Goal: Task Accomplishment & Management: Use online tool/utility

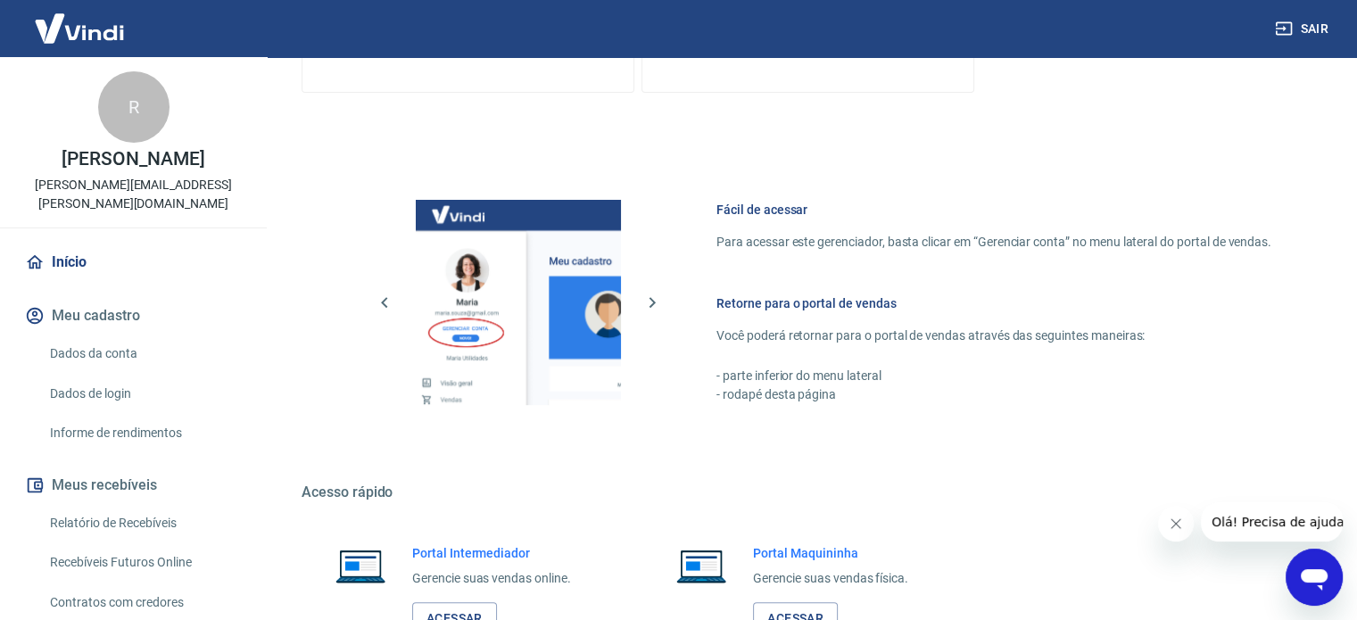
scroll to position [788, 0]
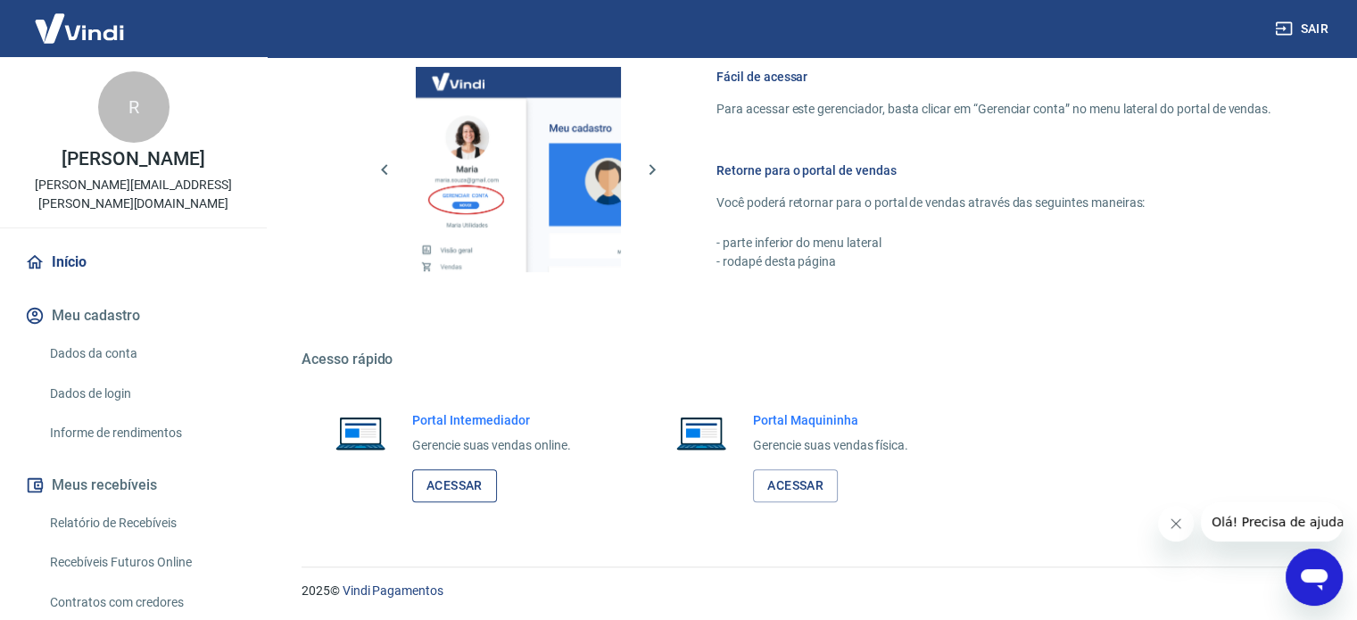
click at [443, 477] on link "Acessar" at bounding box center [454, 485] width 85 height 33
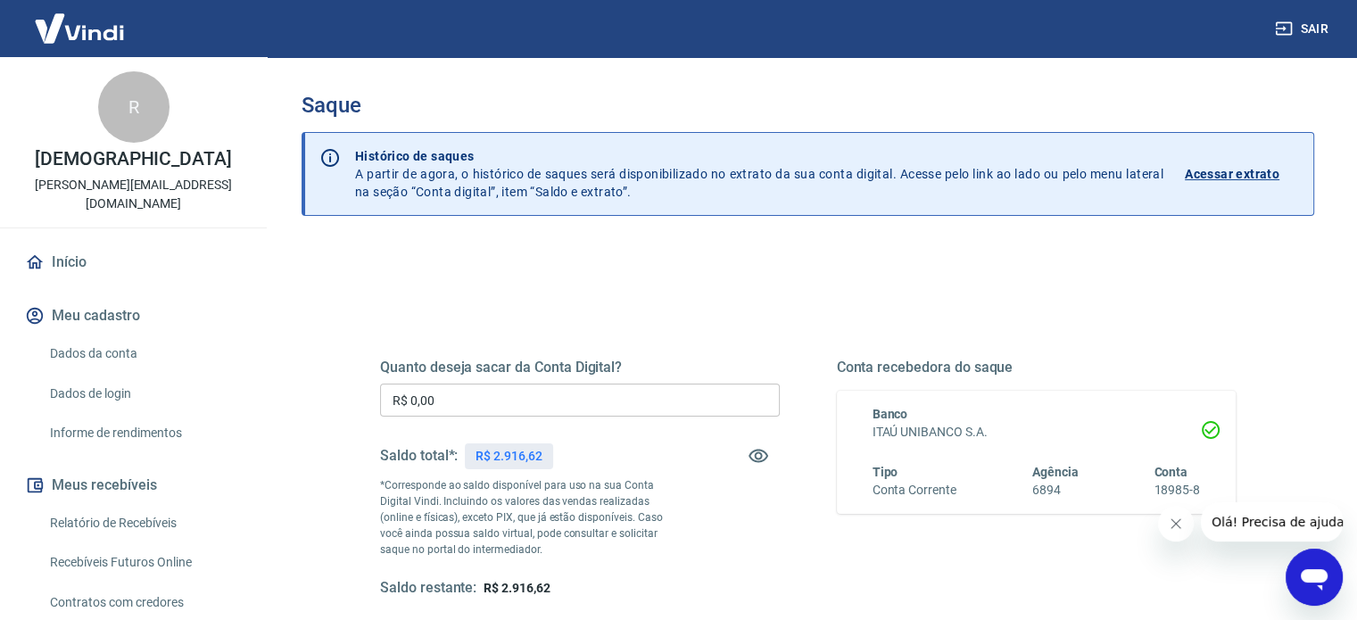
click at [453, 398] on input "R$ 0,00" at bounding box center [580, 400] width 400 height 33
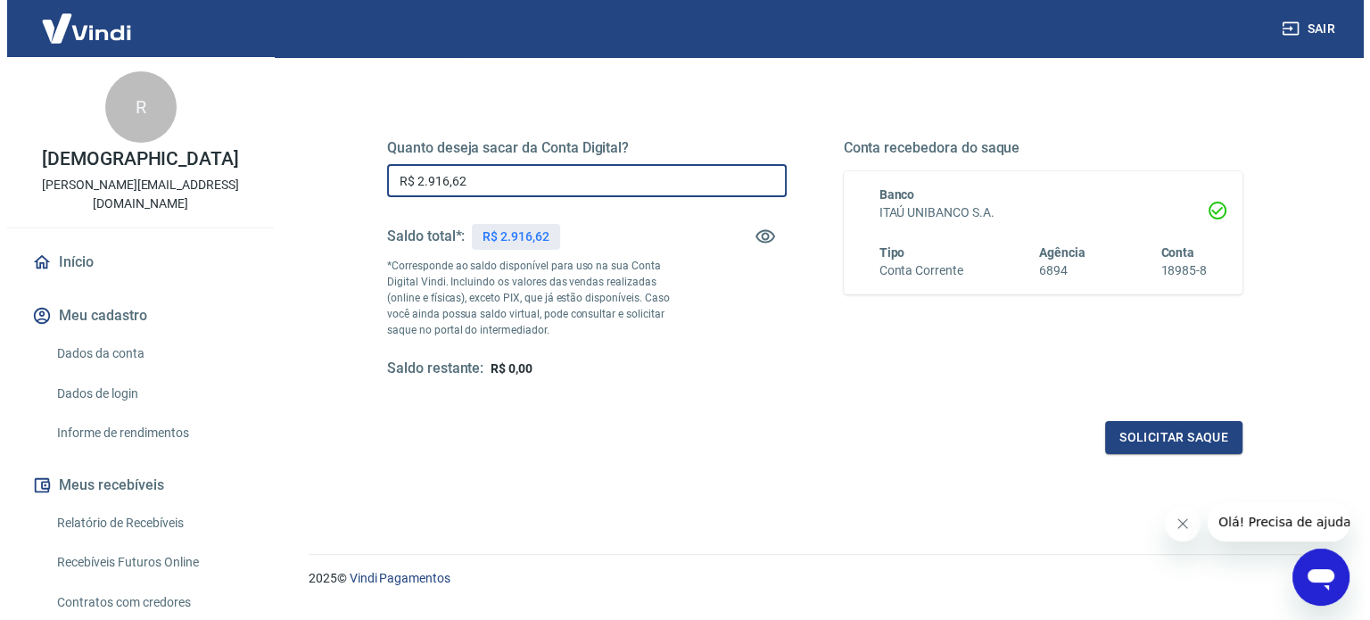
scroll to position [261, 0]
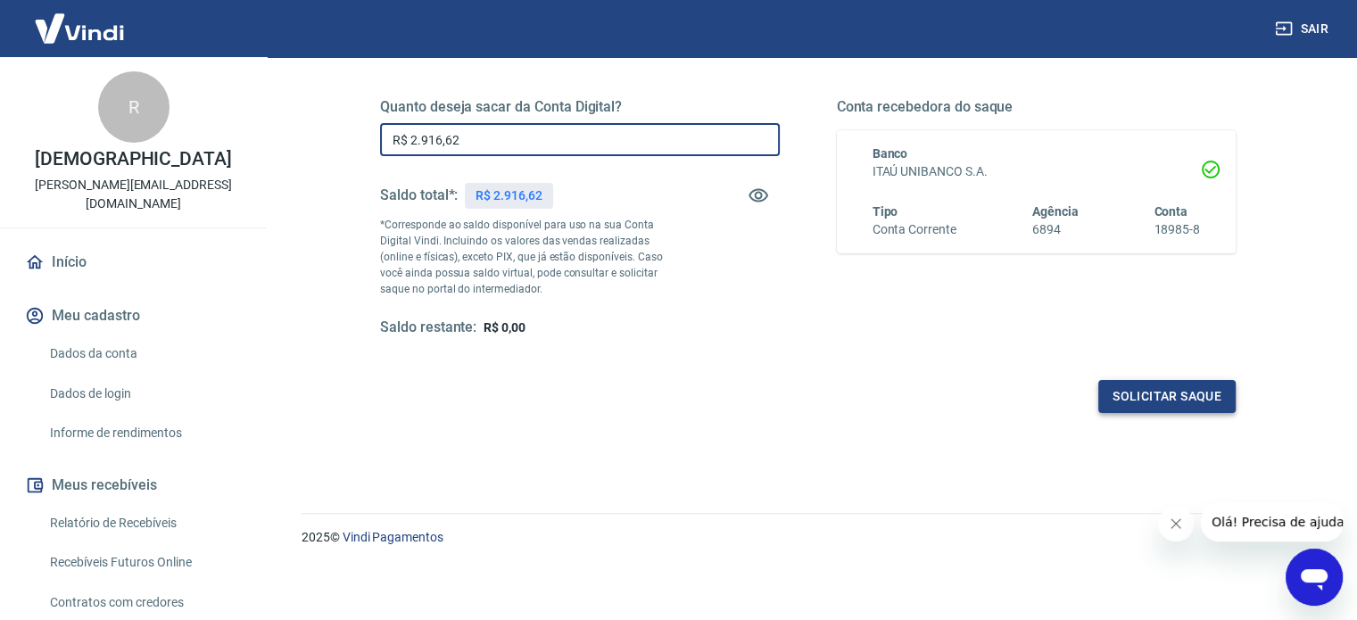
type input "R$ 2.916,62"
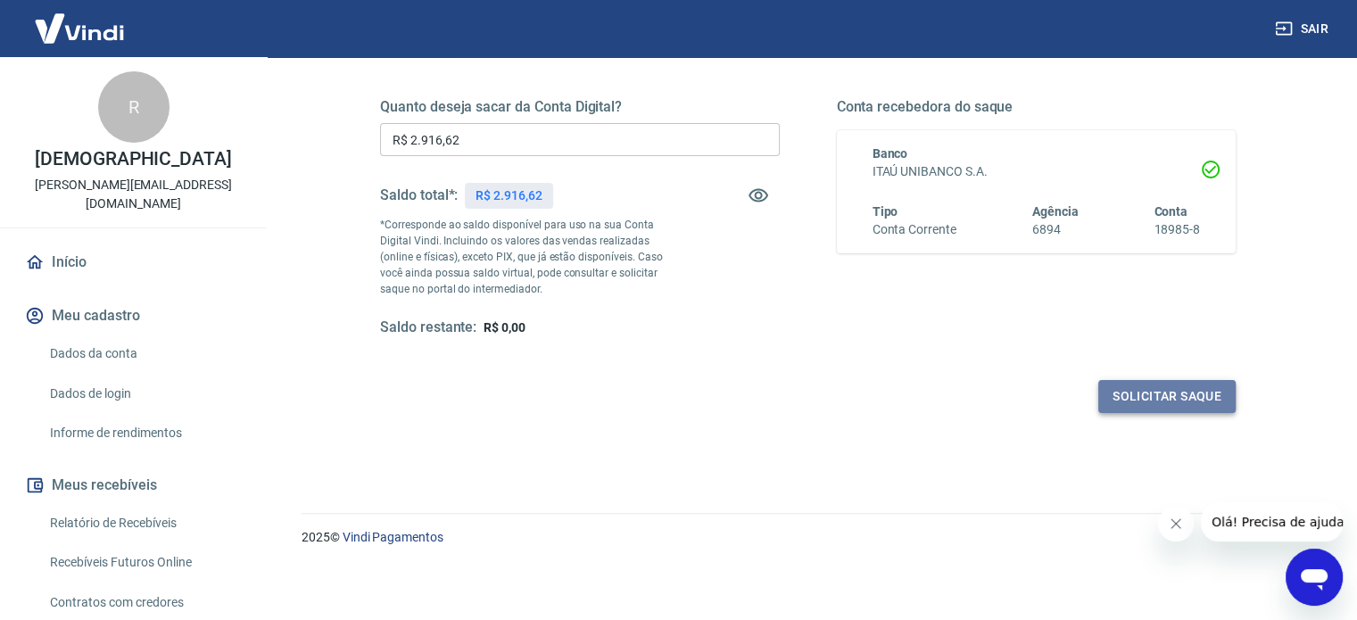
click at [1184, 401] on button "Solicitar saque" at bounding box center [1166, 396] width 137 height 33
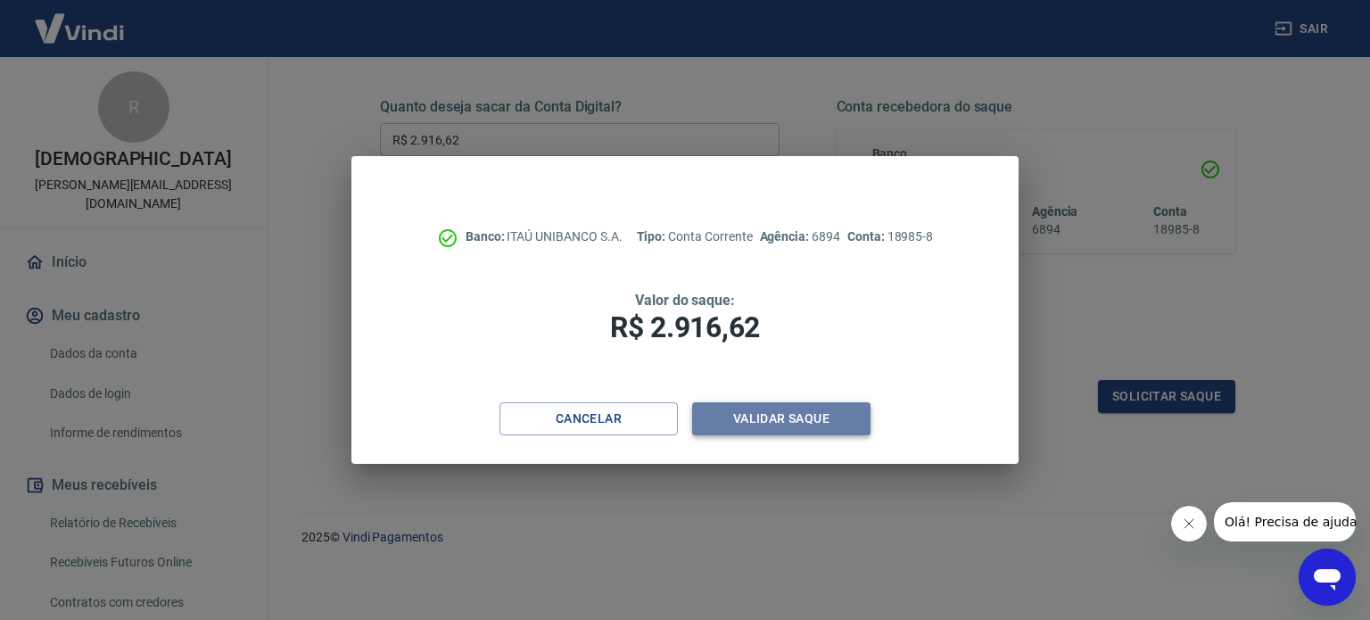
click at [794, 411] on button "Validar saque" at bounding box center [781, 418] width 178 height 33
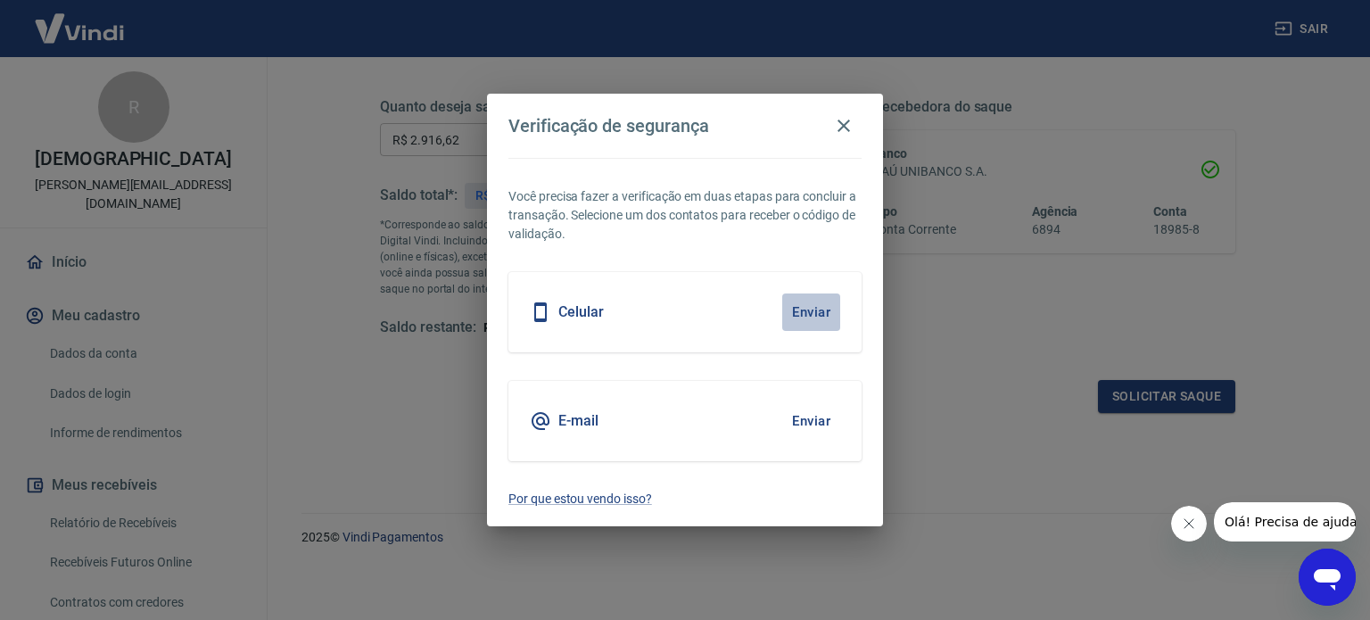
click at [815, 310] on button "Enviar" at bounding box center [811, 312] width 58 height 37
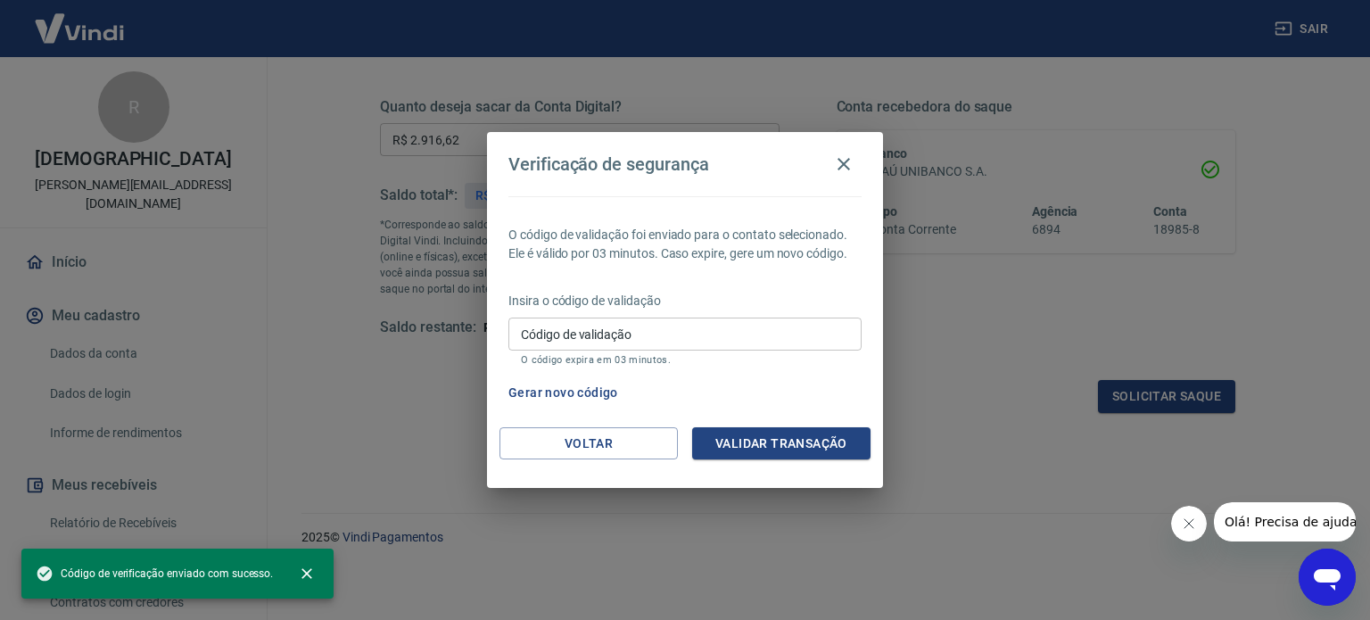
click at [695, 347] on input "Código de validação" at bounding box center [685, 334] width 353 height 33
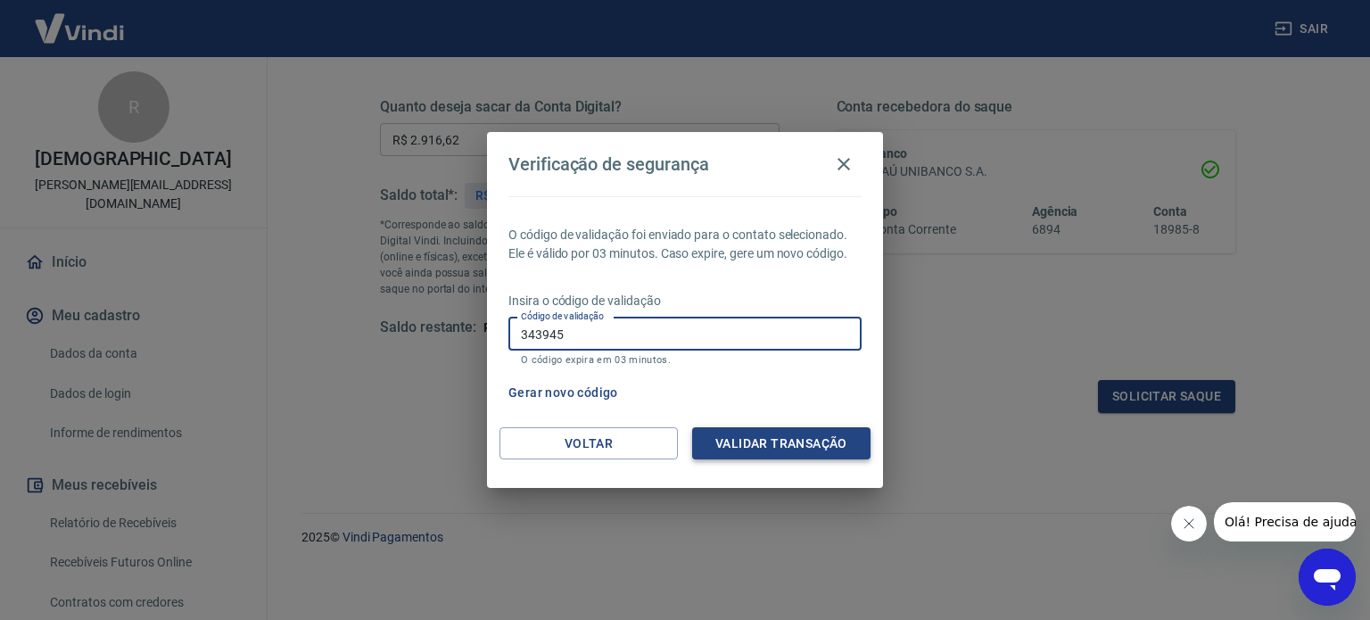
type input "343945"
click at [780, 449] on button "Validar transação" at bounding box center [781, 443] width 178 height 33
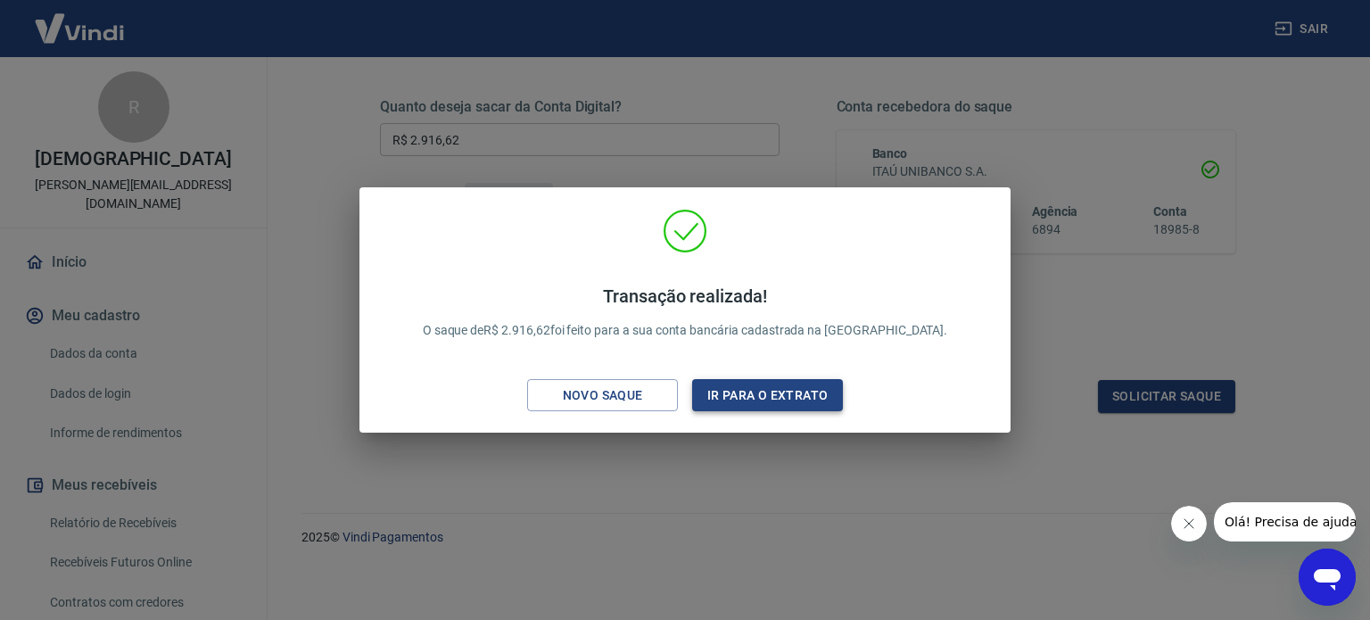
click at [757, 401] on button "Ir para o extrato" at bounding box center [767, 395] width 151 height 33
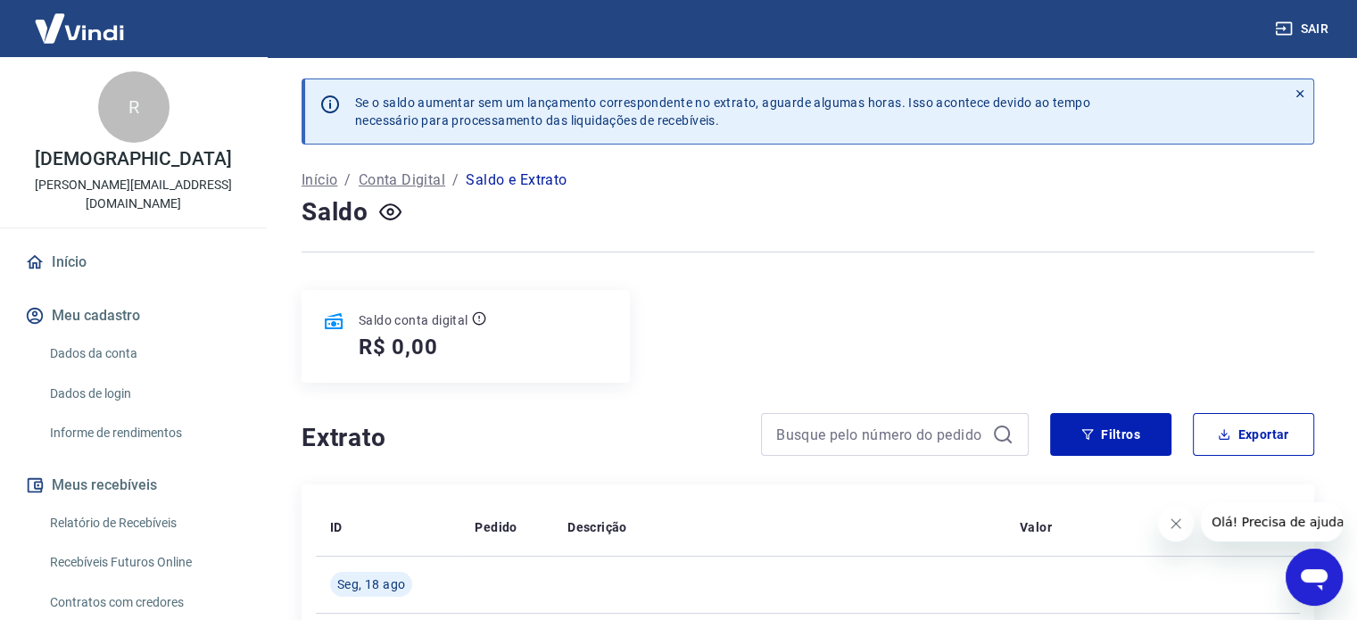
click at [79, 249] on link "Início" at bounding box center [133, 262] width 224 height 39
